Goal: Task Accomplishment & Management: Use online tool/utility

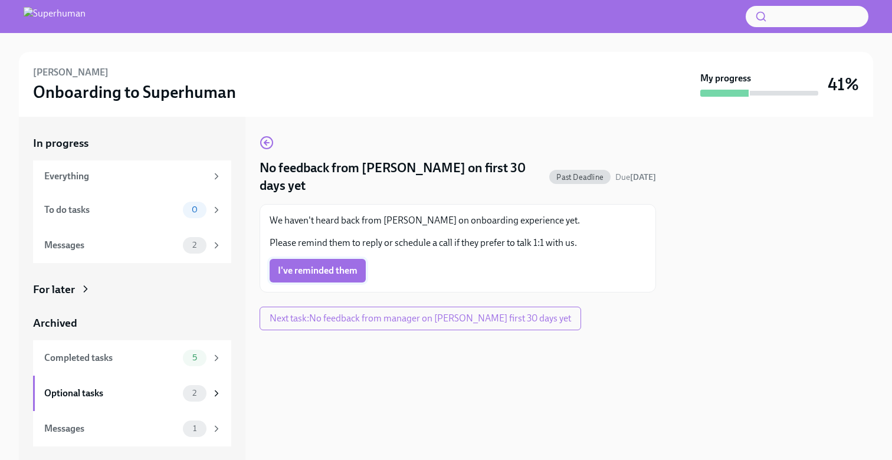
click at [333, 273] on span "I've reminded them" at bounding box center [318, 271] width 80 height 12
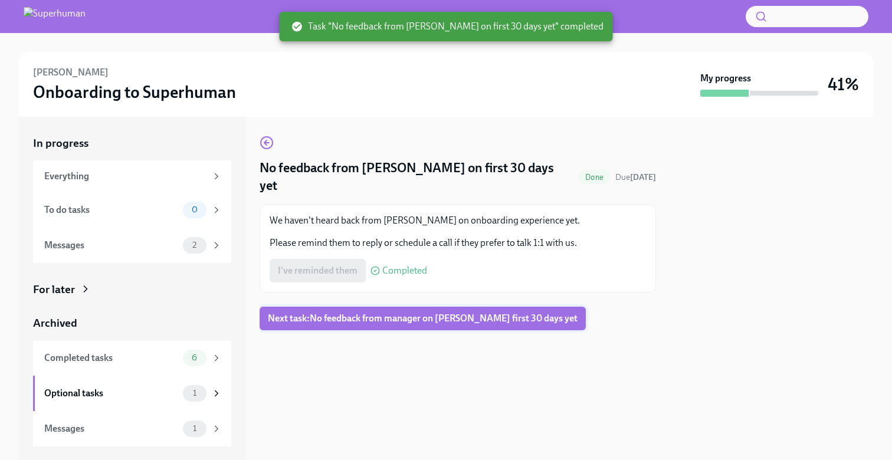
click at [362, 313] on span "Next task : No feedback from manager on Anna Standley's first 30 days yet" at bounding box center [423, 319] width 310 height 12
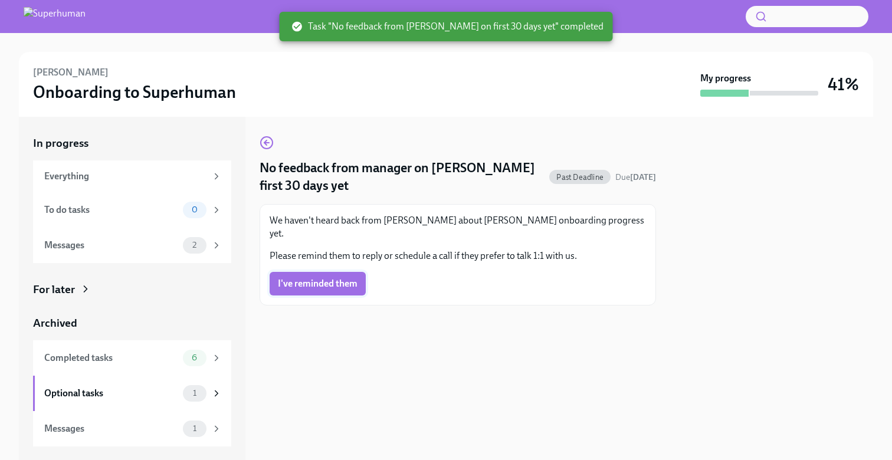
click at [338, 278] on span "I've reminded them" at bounding box center [318, 284] width 80 height 12
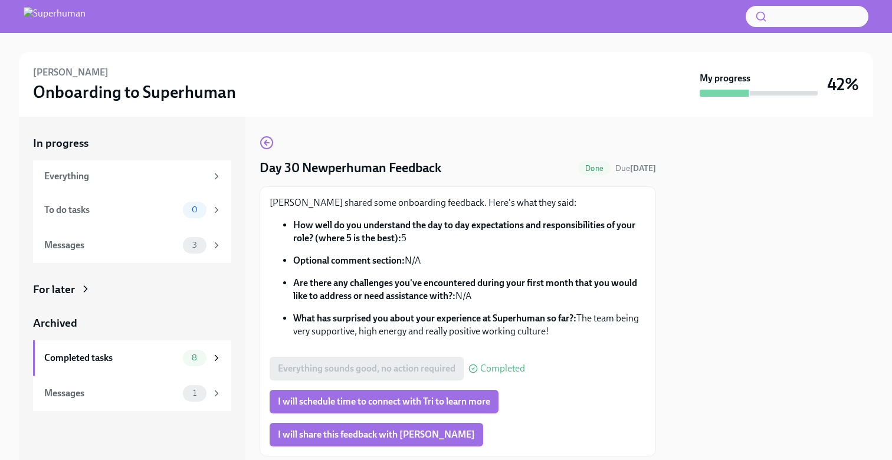
scroll to position [34, 0]
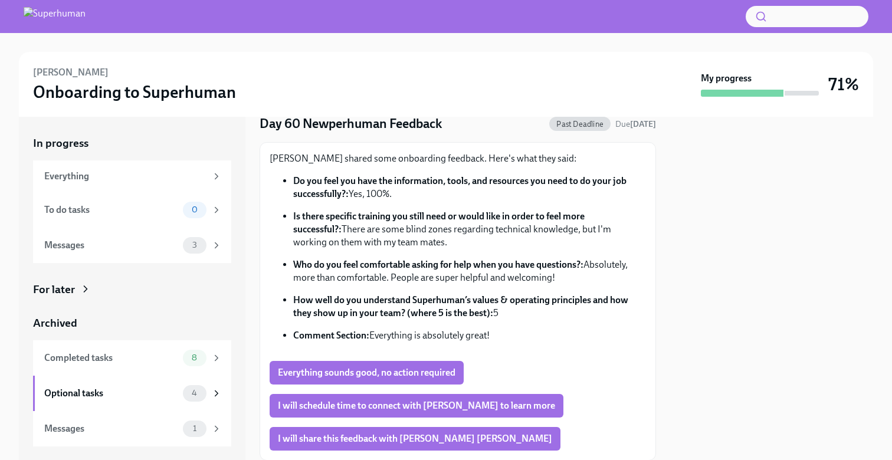
scroll to position [47, 0]
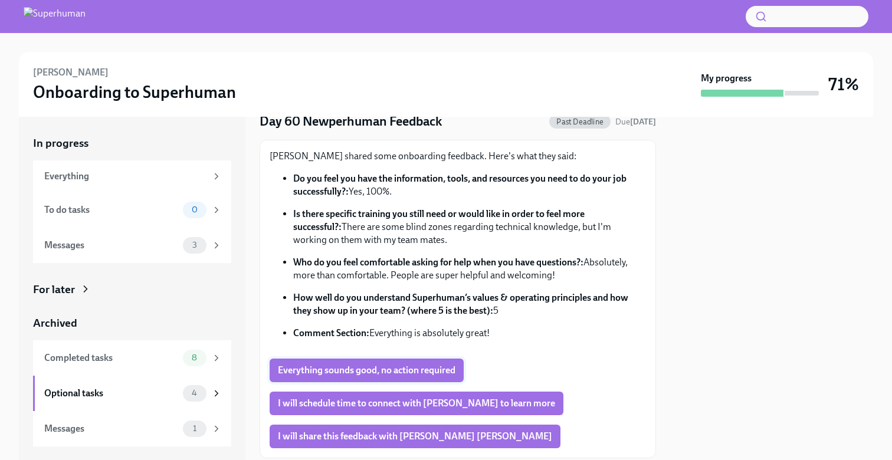
click at [395, 368] on span "Everything sounds good, no action required" at bounding box center [367, 371] width 178 height 12
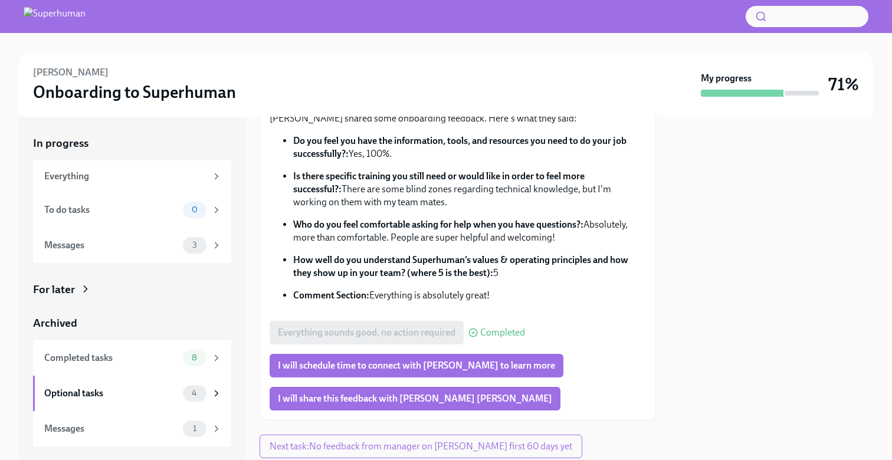
scroll to position [96, 0]
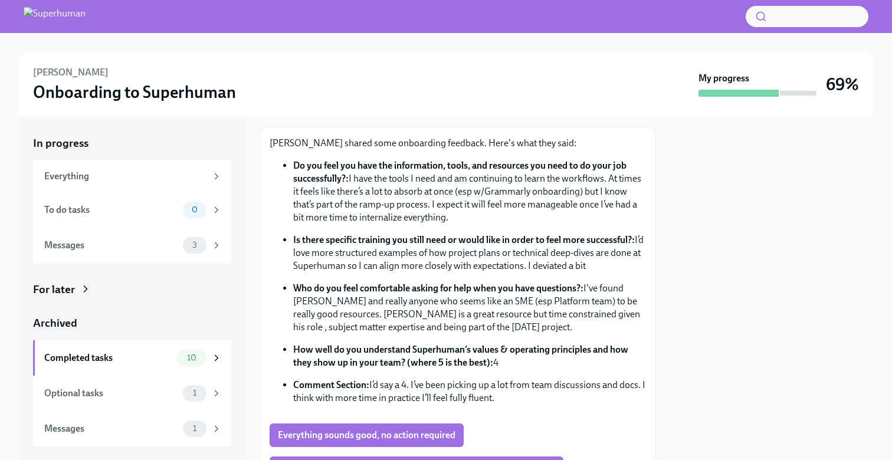
scroll to position [51, 0]
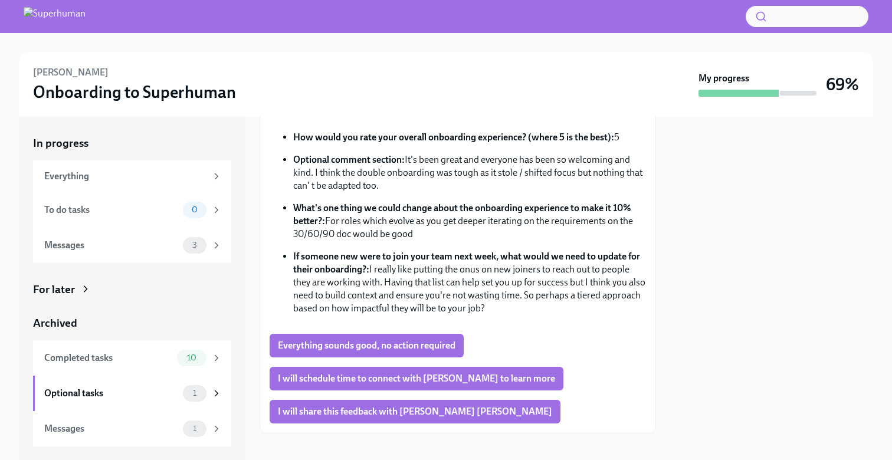
scroll to position [109, 0]
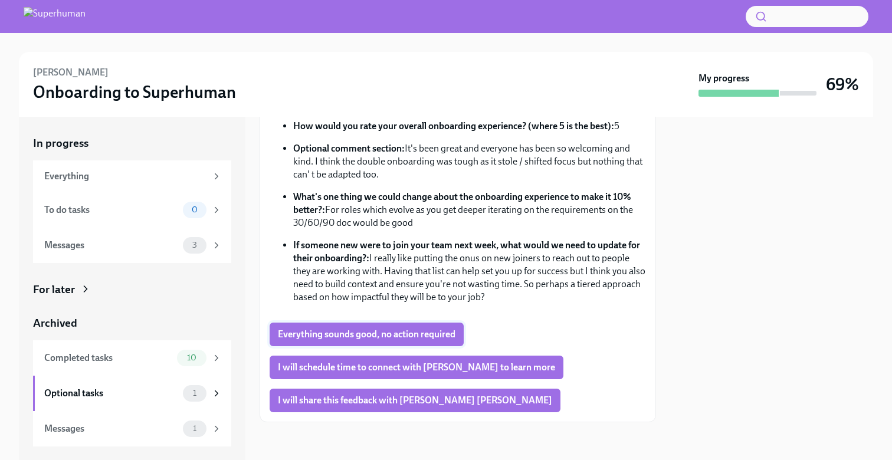
click at [406, 335] on span "Everything sounds good, no action required" at bounding box center [367, 335] width 178 height 12
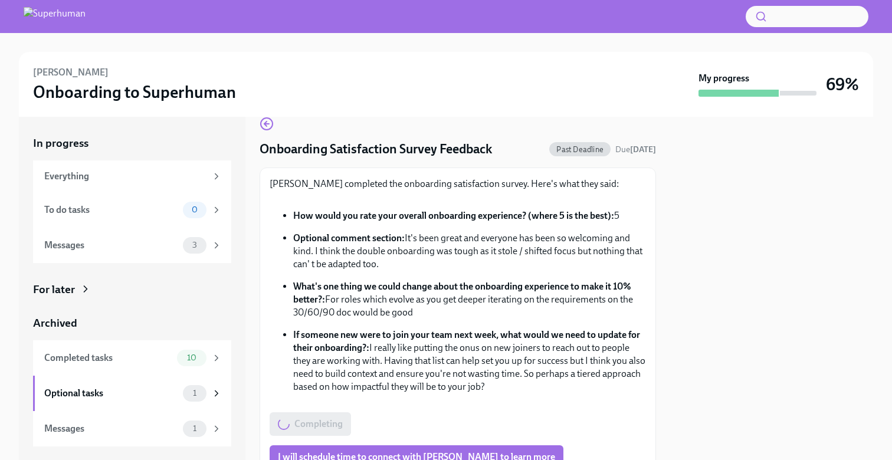
scroll to position [0, 0]
